Goal: Navigation & Orientation: Find specific page/section

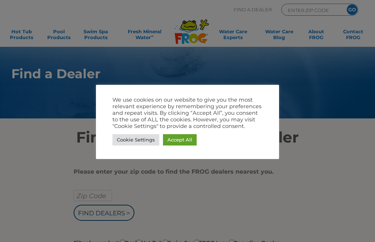
click at [185, 139] on link "Accept All" at bounding box center [180, 139] width 34 height 11
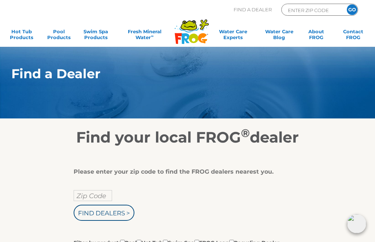
click at [90, 197] on input "Zip Code" at bounding box center [93, 195] width 38 height 11
type input "Zip Code"
click at [98, 192] on input "text" at bounding box center [93, 195] width 38 height 11
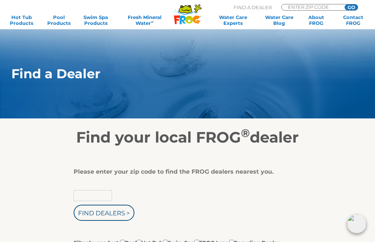
scroll to position [9, 0]
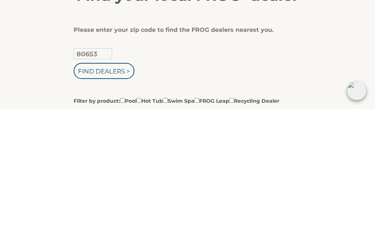
type input "80653"
click at [121, 196] on input "Find Dealers >" at bounding box center [104, 204] width 61 height 16
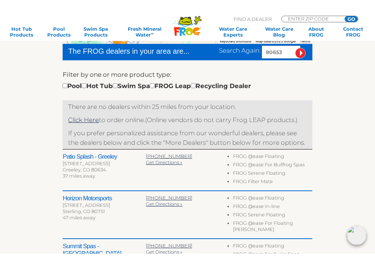
scroll to position [199, 0]
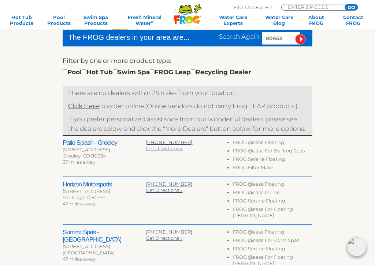
click at [86, 70] on input "checkbox" at bounding box center [84, 71] width 5 height 5
checkbox input "true"
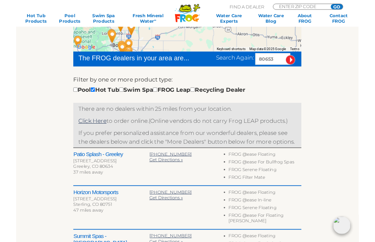
scroll to position [145, 0]
